Goal: Transaction & Acquisition: Purchase product/service

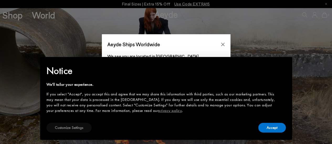
click at [59, 128] on button "Customize Settings" at bounding box center [68, 128] width 45 height 10
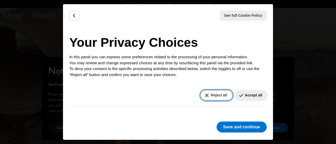
click at [212, 91] on button "Reject all" at bounding box center [216, 95] width 32 height 10
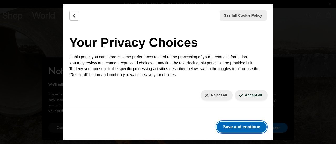
click at [230, 128] on button "Save and continue" at bounding box center [241, 127] width 50 height 11
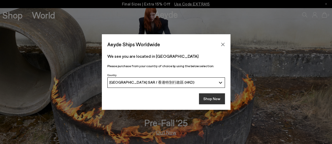
click at [215, 98] on button "Shop Now" at bounding box center [212, 99] width 26 height 11
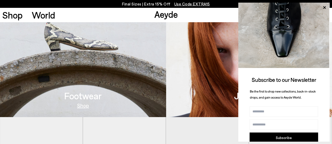
scroll to position [178, 0]
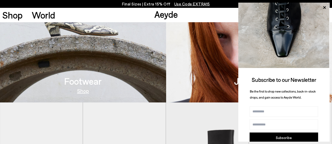
click at [95, 72] on img at bounding box center [83, 34] width 166 height 137
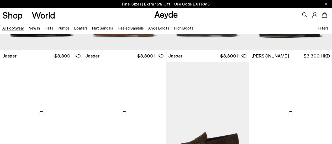
scroll to position [210, 0]
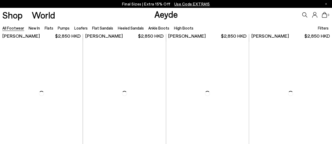
scroll to position [818, 0]
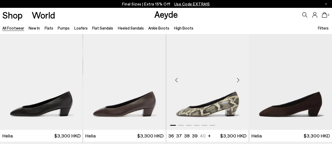
click at [238, 79] on div "Next slide" at bounding box center [238, 80] width 16 height 16
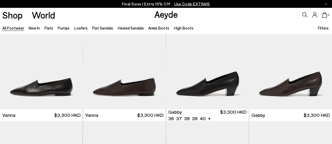
scroll to position [965, 0]
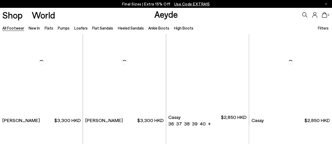
scroll to position [1657, 0]
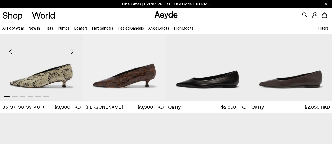
click at [73, 52] on div "Next slide" at bounding box center [72, 52] width 16 height 16
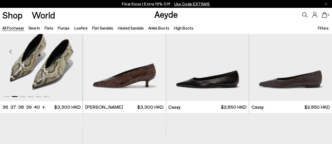
click at [73, 52] on div "Next slide" at bounding box center [72, 52] width 16 height 16
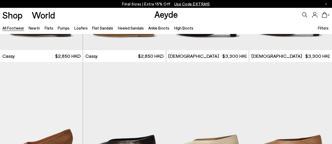
scroll to position [1877, 0]
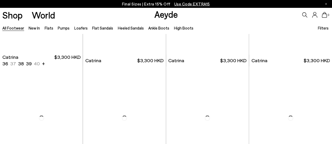
scroll to position [3093, 0]
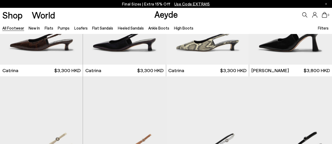
scroll to position [3293, 0]
